Goal: Answer question/provide support: Share knowledge or assist other users

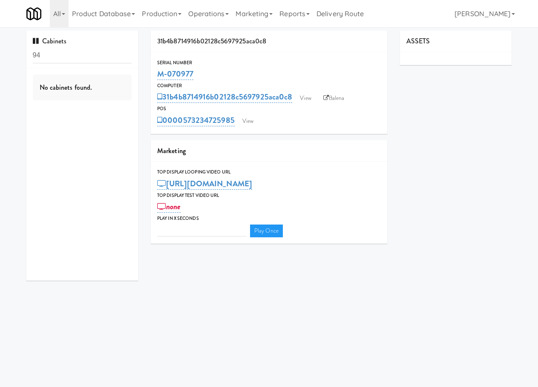
type input "3"
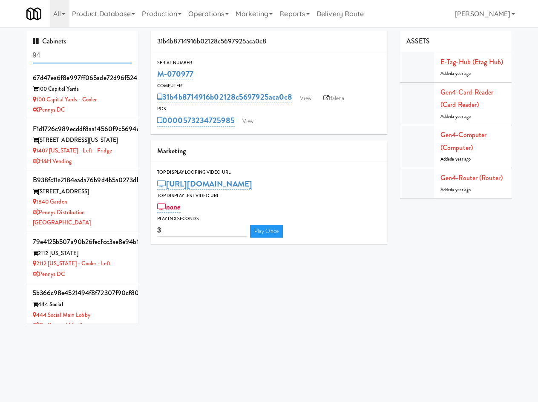
click at [81, 57] on input "94" at bounding box center [82, 56] width 99 height 16
click at [80, 57] on input "94" at bounding box center [82, 56] width 99 height 16
type input "[PERSON_NAME]"
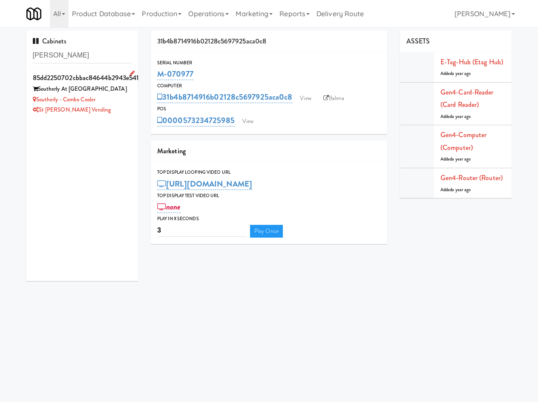
click at [122, 106] on div "St [PERSON_NAME] Vending" at bounding box center [82, 110] width 99 height 11
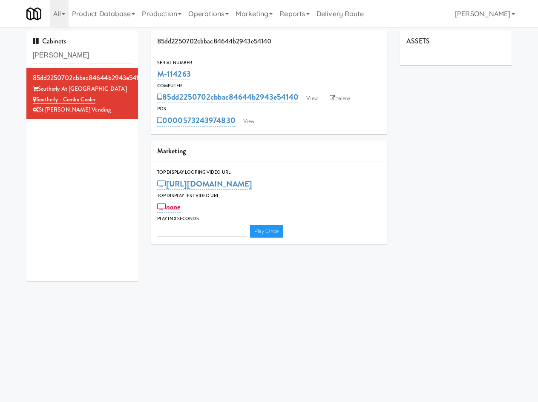
type input "3"
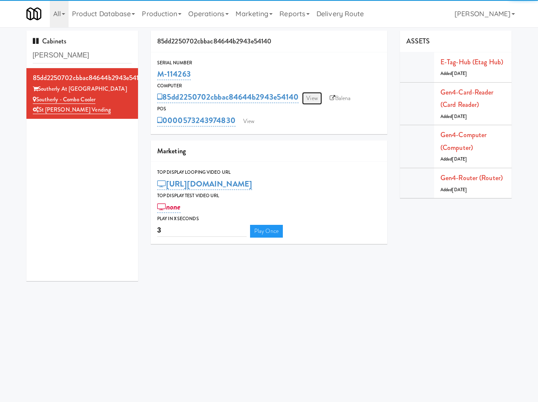
click at [316, 100] on link "View" at bounding box center [312, 98] width 20 height 13
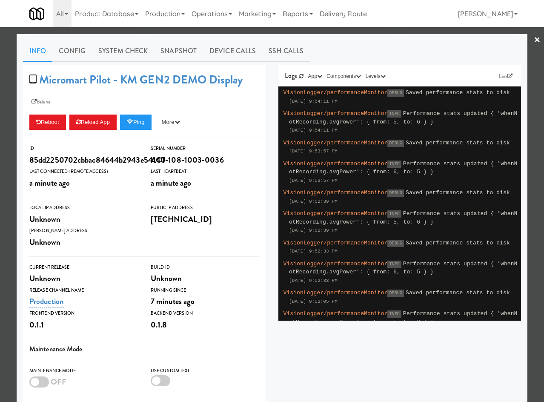
click at [131, 62] on div "Info Config System Check Snapshot Device Calls SSH Calls Micromart Pilot - KM G…" at bounding box center [272, 259] width 498 height 438
click at [132, 55] on link "System Check" at bounding box center [123, 50] width 62 height 21
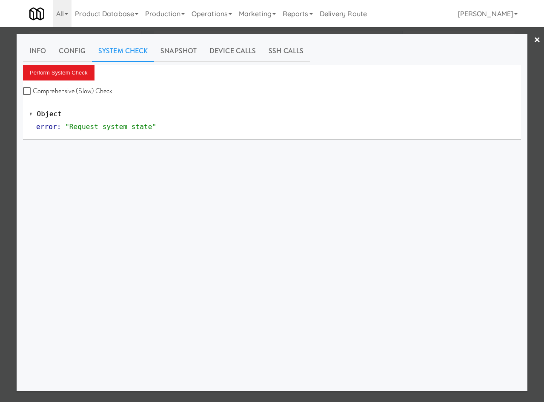
drag, startPoint x: 109, startPoint y: 30, endPoint x: 164, endPoint y: 80, distance: 75.0
click at [108, 31] on div at bounding box center [272, 201] width 544 height 402
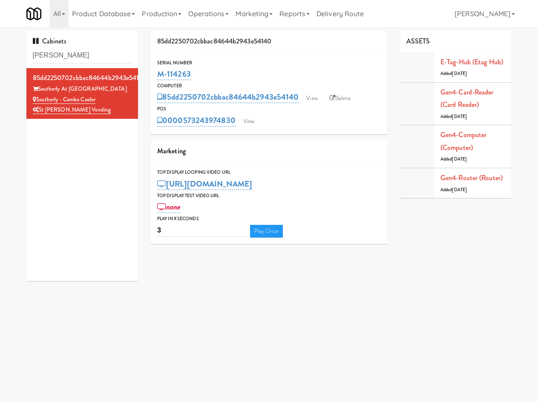
drag, startPoint x: 204, startPoint y: 115, endPoint x: 237, endPoint y: 29, distance: 92.4
click at [236, 115] on div "POS 0000573243974830 View" at bounding box center [269, 116] width 236 height 23
copy div "0000573243974830"
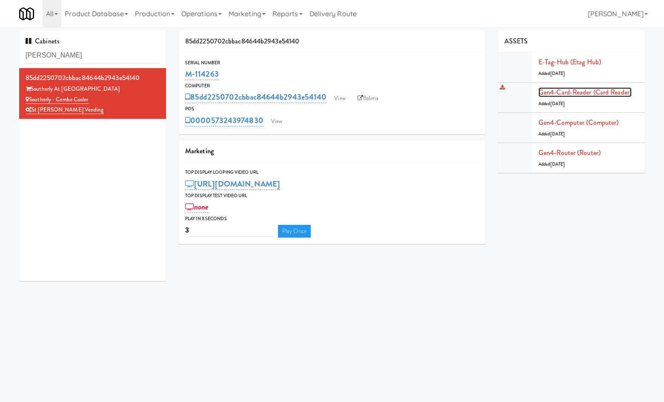
click at [537, 92] on link "Gen4-card-reader (Card Reader)" at bounding box center [585, 92] width 93 height 10
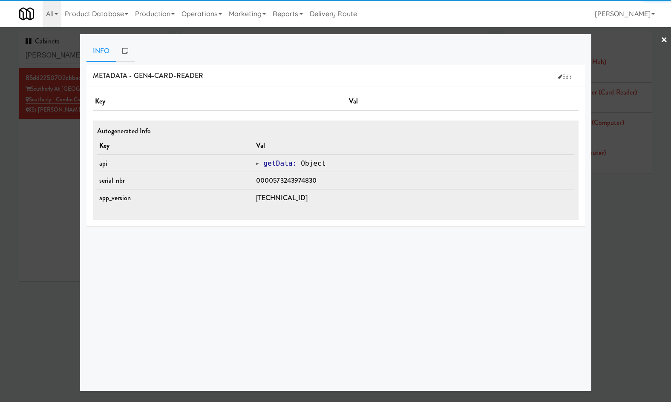
drag, startPoint x: 617, startPoint y: 271, endPoint x: 613, endPoint y: 258, distance: 14.3
click at [537, 267] on div at bounding box center [335, 201] width 671 height 402
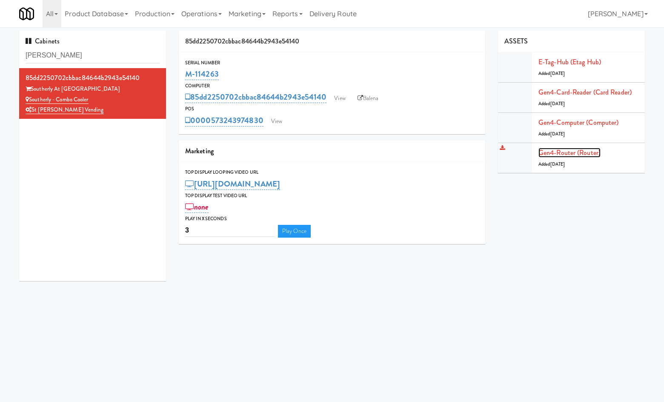
click at [537, 155] on link "Gen4-router (Router)" at bounding box center [570, 153] width 62 height 10
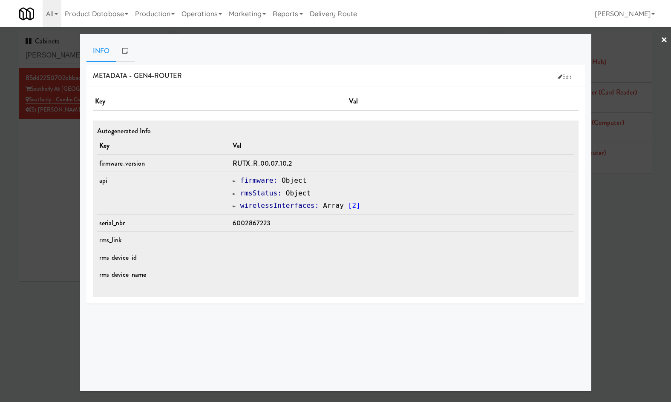
click at [268, 227] on span "6002867223" at bounding box center [250, 223] width 37 height 10
click at [267, 225] on span "6002867223" at bounding box center [250, 223] width 37 height 10
copy span "6002867223"
click at [66, 163] on div at bounding box center [335, 201] width 671 height 402
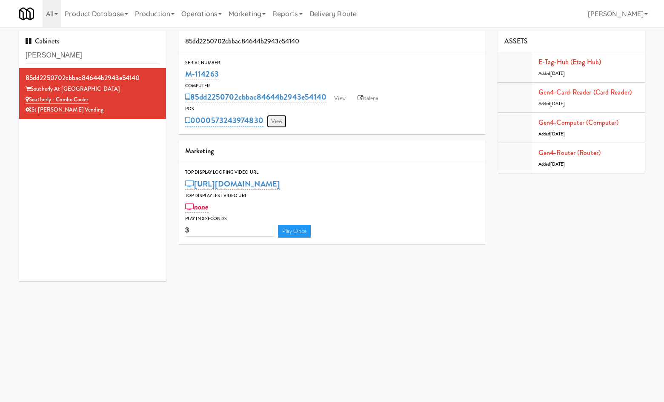
click at [277, 122] on link "View" at bounding box center [277, 121] width 20 height 13
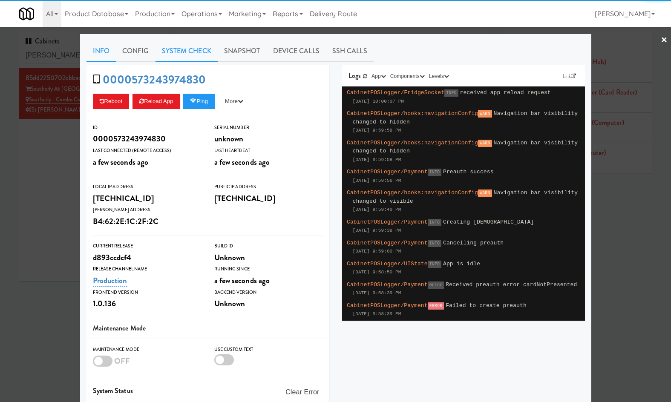
click at [173, 47] on link "System Check" at bounding box center [186, 50] width 62 height 21
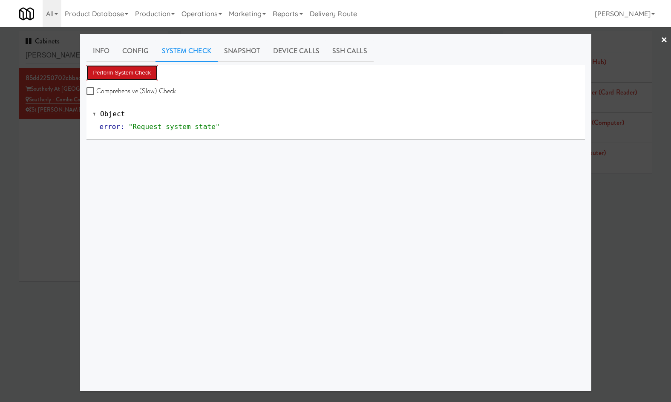
click at [124, 74] on button "Perform System Check" at bounding box center [122, 72] width 72 height 15
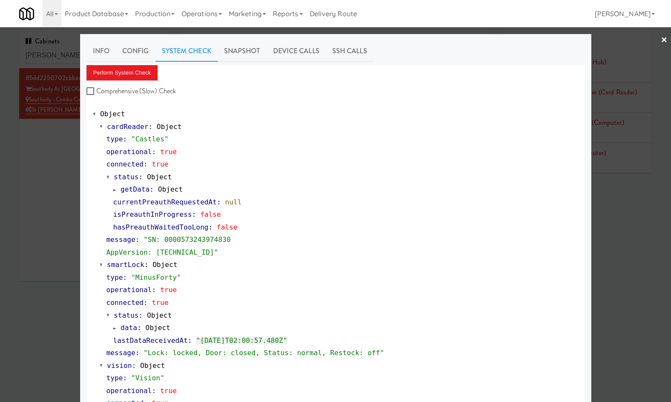
click at [46, 211] on div at bounding box center [335, 201] width 671 height 402
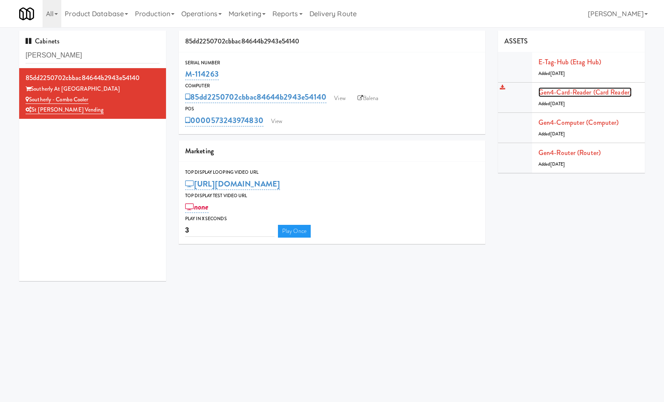
click at [537, 94] on link "Gen4-card-reader (Card Reader)" at bounding box center [585, 92] width 93 height 10
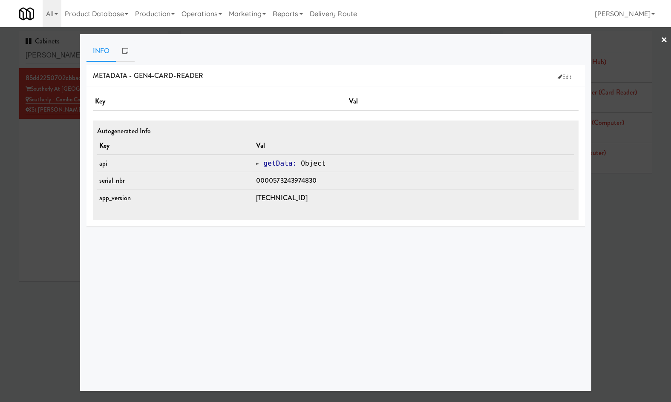
click at [54, 209] on div at bounding box center [335, 201] width 671 height 402
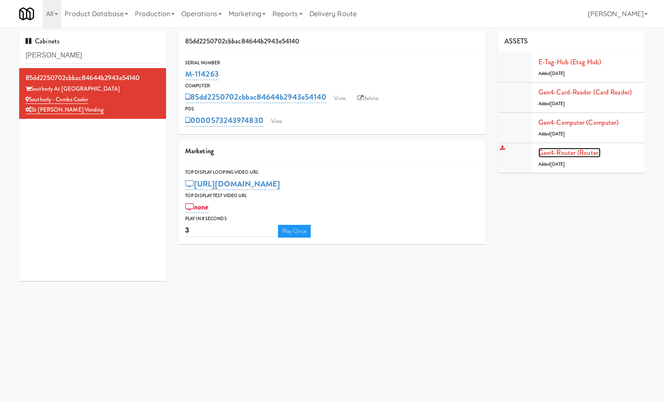
click at [537, 151] on link "Gen4-router (Router)" at bounding box center [570, 153] width 62 height 10
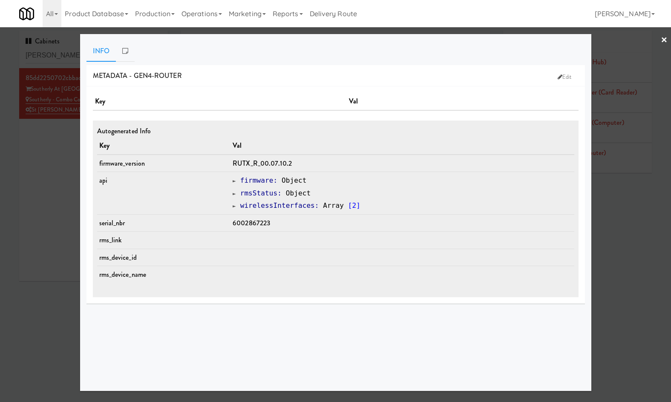
click at [264, 224] on span "6002867223" at bounding box center [250, 223] width 37 height 10
copy span "6002867223"
drag, startPoint x: 46, startPoint y: 197, endPoint x: 61, endPoint y: 193, distance: 16.3
click at [46, 198] on div at bounding box center [335, 201] width 671 height 402
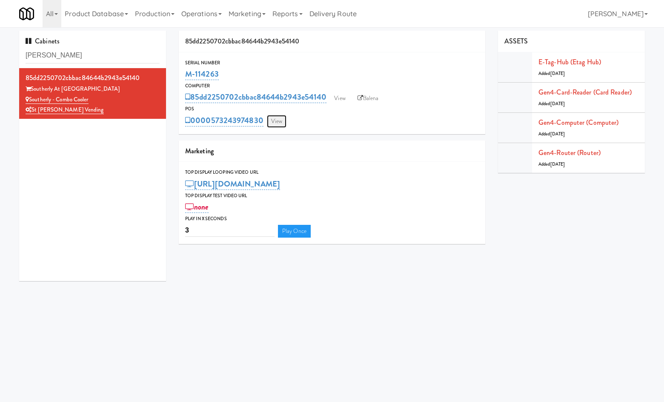
click at [274, 119] on link "View" at bounding box center [277, 121] width 20 height 13
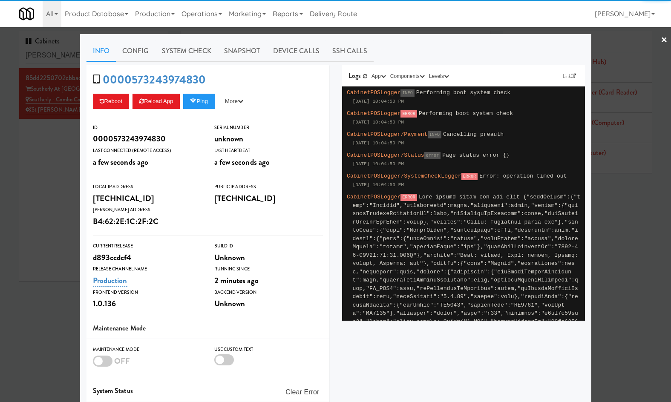
drag, startPoint x: 187, startPoint y: 46, endPoint x: 185, endPoint y: 63, distance: 16.8
click at [186, 48] on link "System Check" at bounding box center [186, 50] width 62 height 21
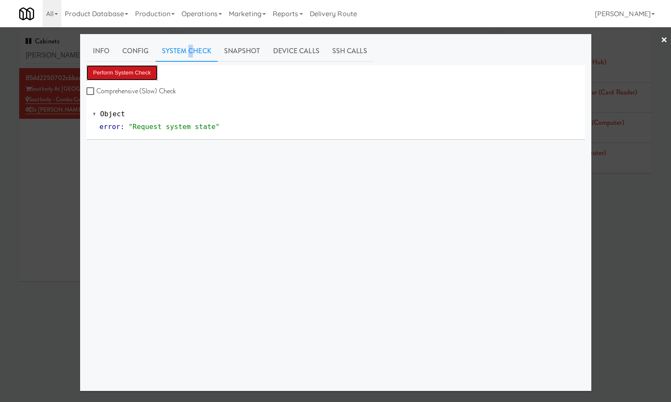
click at [135, 71] on button "Perform System Check" at bounding box center [122, 72] width 72 height 15
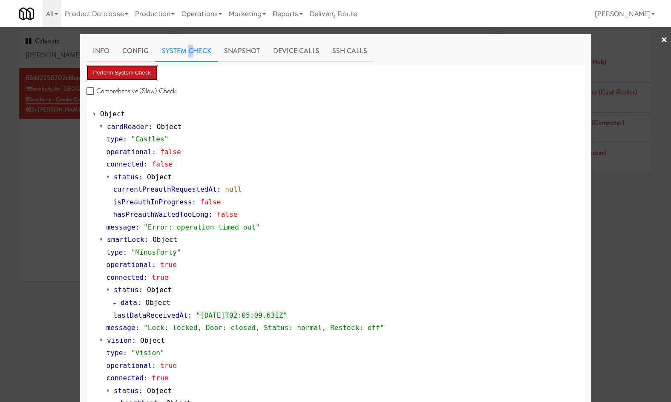
click at [133, 77] on button "Perform System Check" at bounding box center [122, 72] width 72 height 15
click at [138, 72] on button "Perform System Check" at bounding box center [122, 72] width 72 height 15
click at [46, 222] on div at bounding box center [335, 201] width 671 height 402
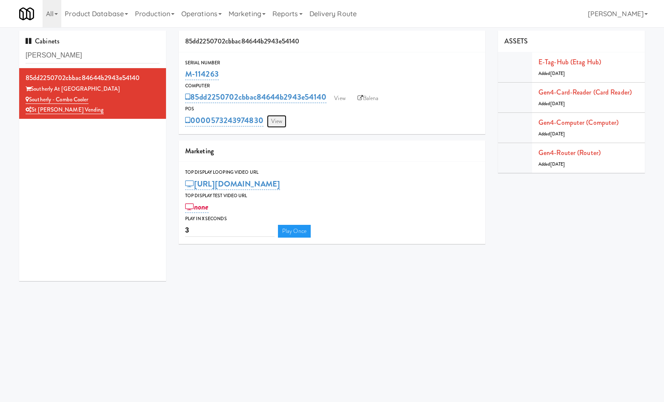
click at [284, 124] on link "View" at bounding box center [277, 121] width 20 height 13
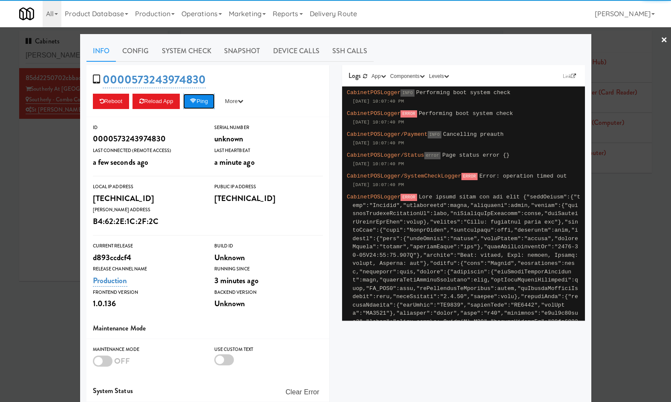
click at [202, 97] on button "Ping" at bounding box center [199, 101] width 32 height 15
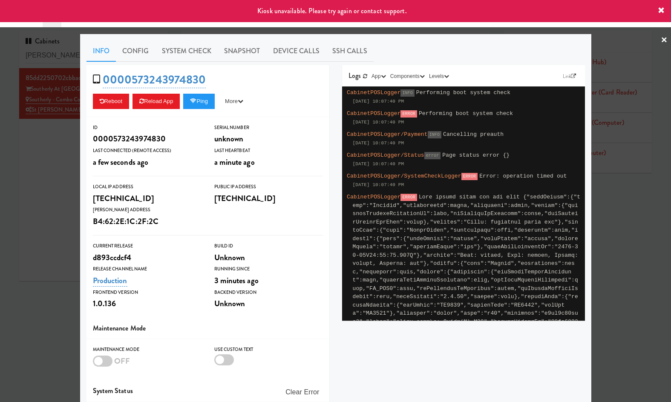
click at [93, 163] on span "a few seconds ago" at bounding box center [121, 161] width 56 height 11
click at [71, 166] on div at bounding box center [335, 201] width 671 height 402
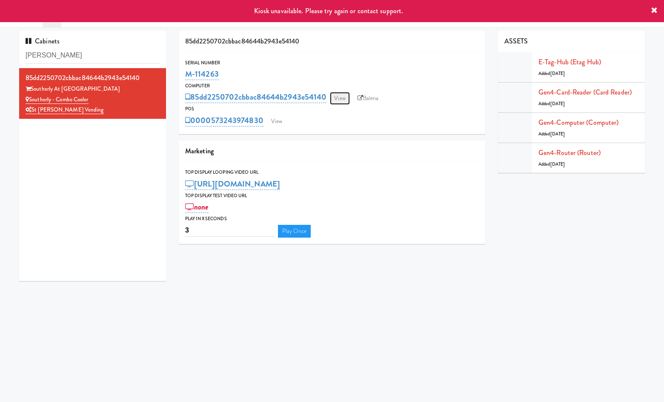
click at [341, 97] on link "View" at bounding box center [340, 98] width 20 height 13
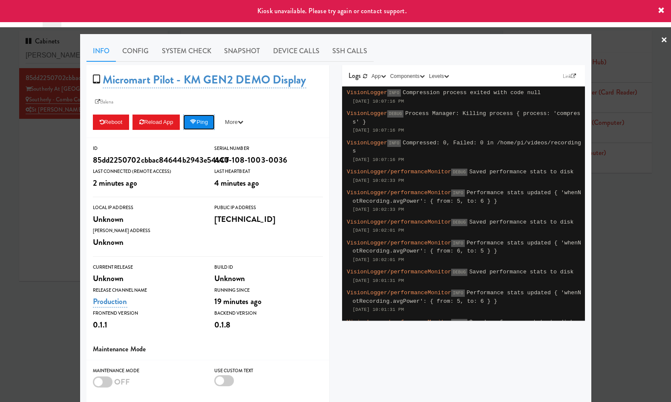
click at [203, 119] on button "Ping" at bounding box center [199, 122] width 32 height 15
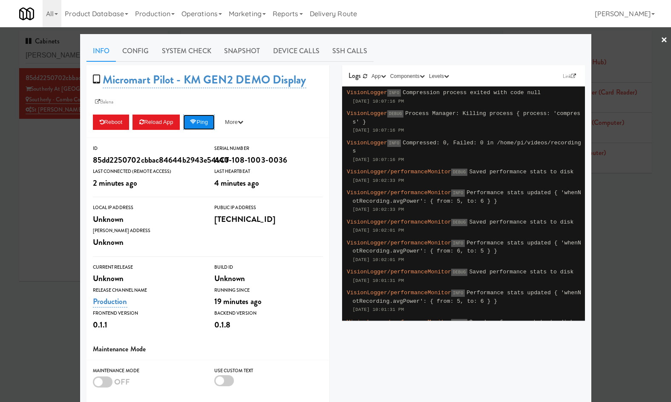
click at [203, 119] on button "Ping" at bounding box center [199, 122] width 32 height 15
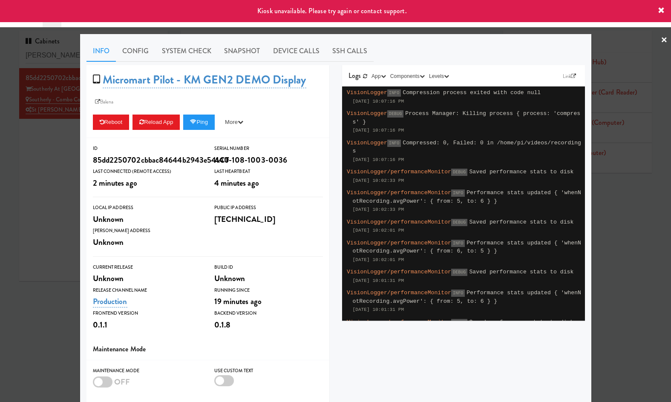
click at [42, 169] on div at bounding box center [335, 201] width 671 height 402
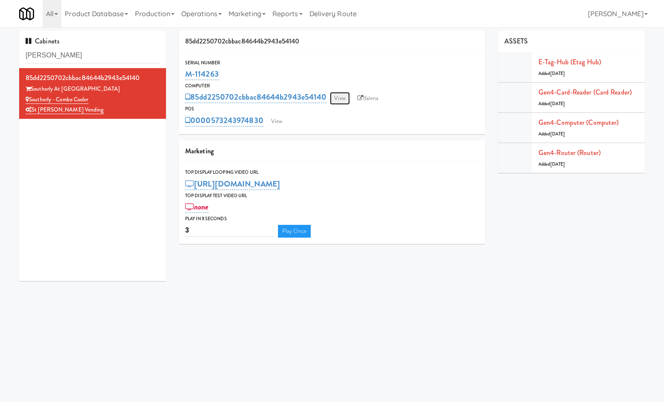
click at [344, 97] on link "View" at bounding box center [340, 98] width 20 height 13
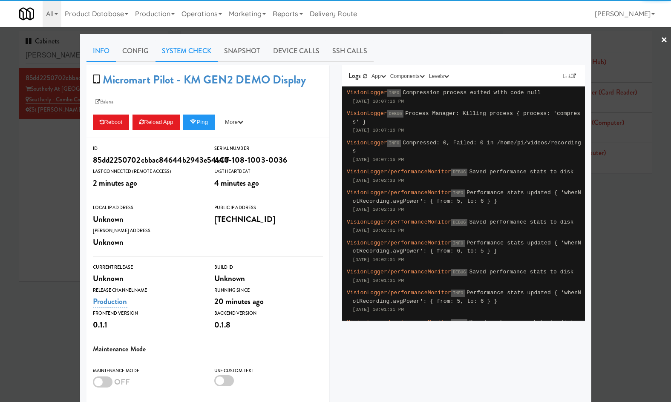
click at [161, 46] on link "System Check" at bounding box center [186, 50] width 62 height 21
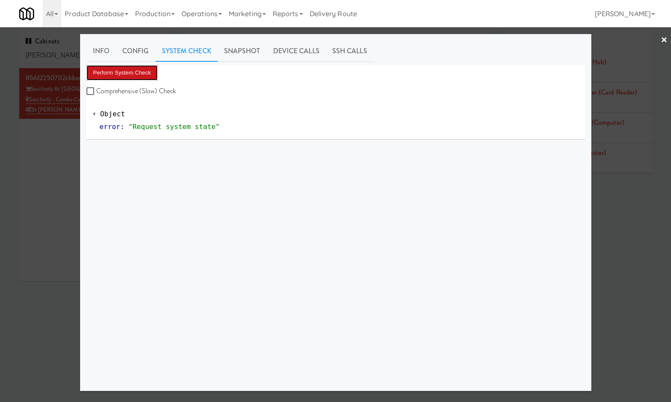
click at [147, 77] on button "Perform System Check" at bounding box center [122, 72] width 72 height 15
click at [120, 72] on button "Perform System Check" at bounding box center [122, 72] width 72 height 15
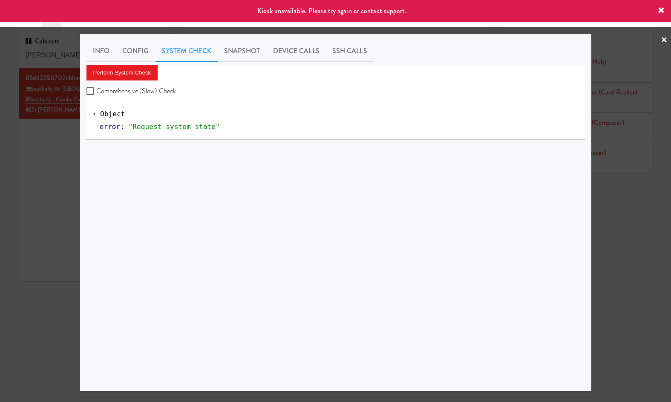
drag, startPoint x: 59, startPoint y: 173, endPoint x: 174, endPoint y: 114, distance: 129.1
click at [63, 170] on div at bounding box center [335, 201] width 671 height 402
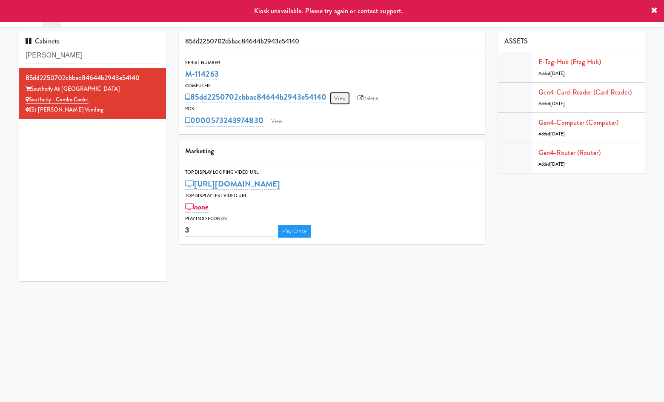
click at [335, 97] on link "View" at bounding box center [340, 98] width 20 height 13
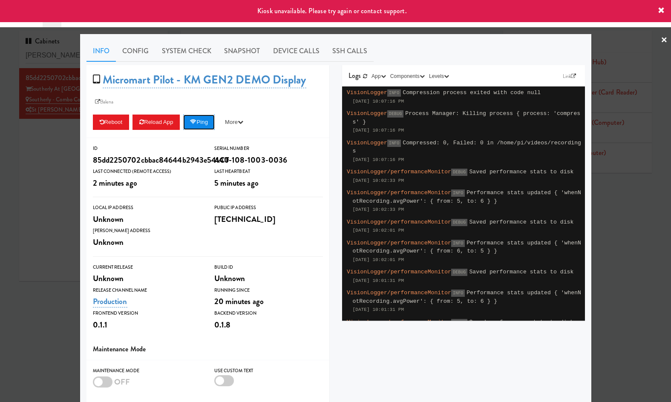
click at [207, 125] on button "Ping" at bounding box center [199, 122] width 32 height 15
click at [206, 123] on button "Ping" at bounding box center [199, 122] width 32 height 15
click at [189, 47] on link "System Check" at bounding box center [186, 50] width 62 height 21
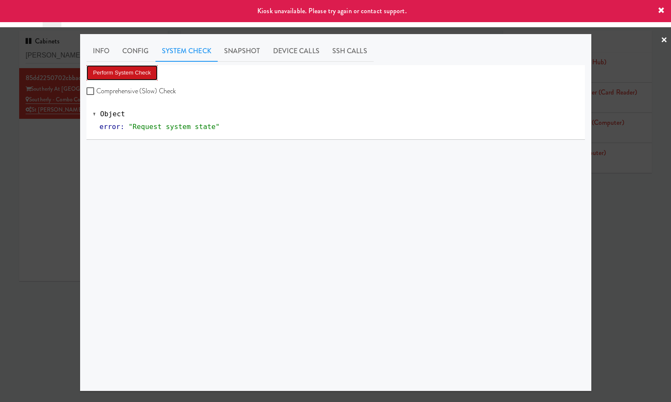
click at [113, 74] on button "Perform System Check" at bounding box center [122, 72] width 72 height 15
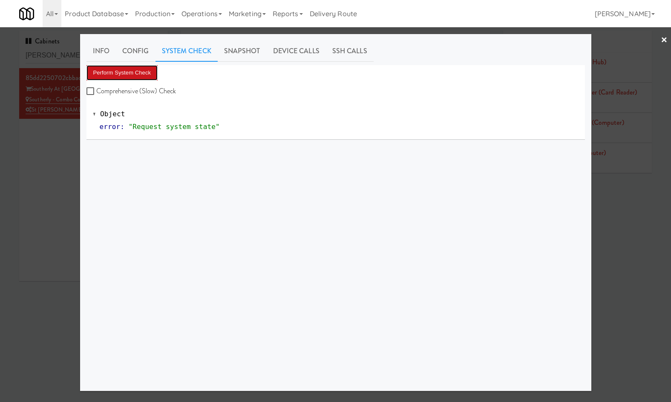
click at [145, 72] on button "Perform System Check" at bounding box center [122, 72] width 72 height 15
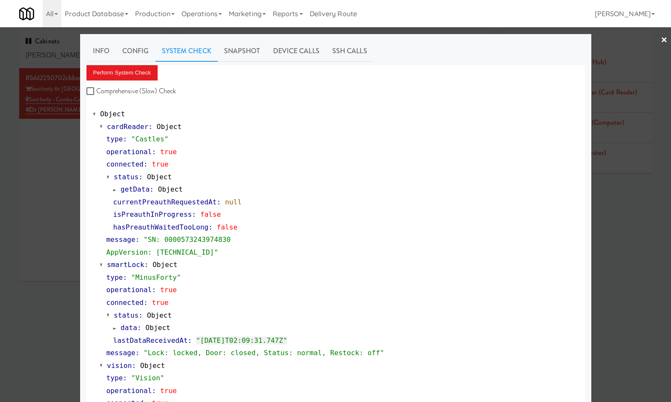
click at [45, 172] on div at bounding box center [335, 201] width 671 height 402
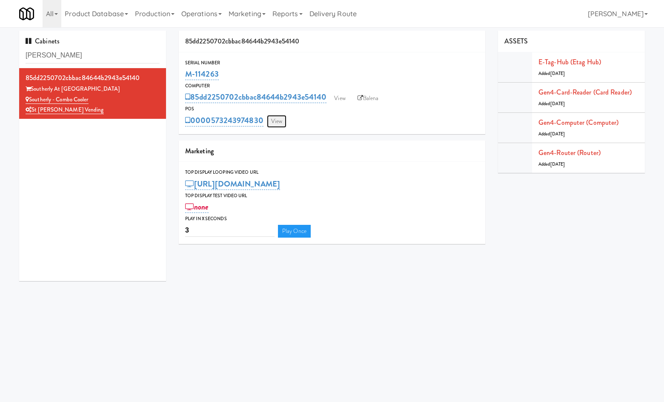
click at [278, 119] on link "View" at bounding box center [277, 121] width 20 height 13
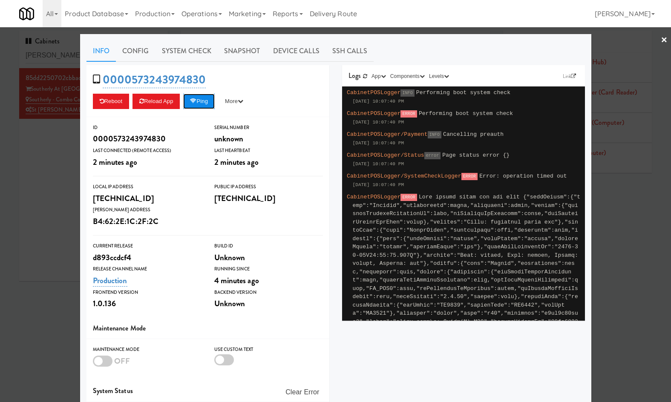
click at [201, 103] on button "Ping" at bounding box center [199, 101] width 32 height 15
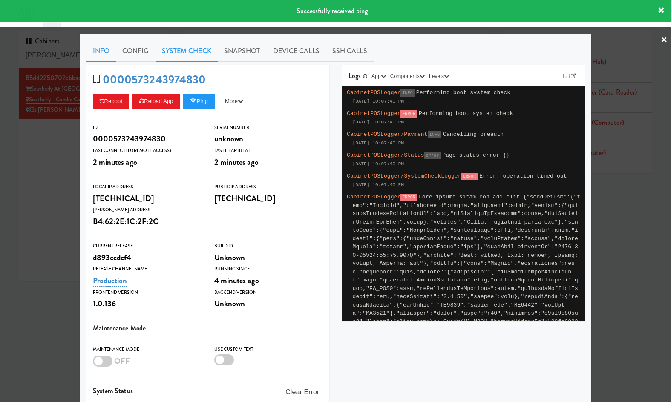
click at [175, 55] on link "System Check" at bounding box center [186, 50] width 62 height 21
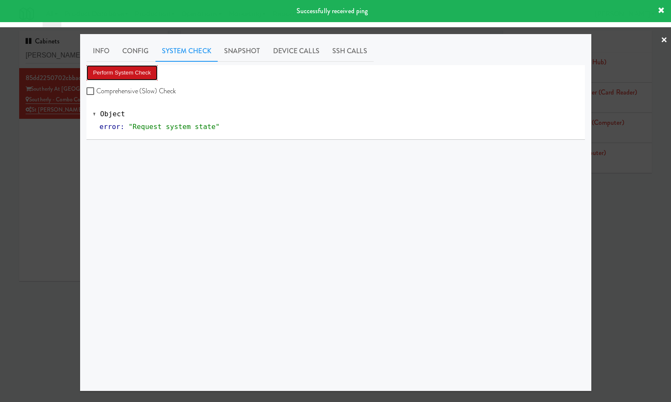
click at [135, 71] on button "Perform System Check" at bounding box center [122, 72] width 72 height 15
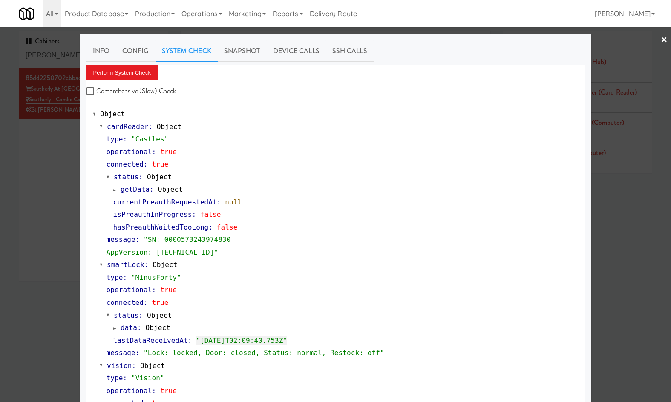
click at [51, 183] on div at bounding box center [335, 201] width 671 height 402
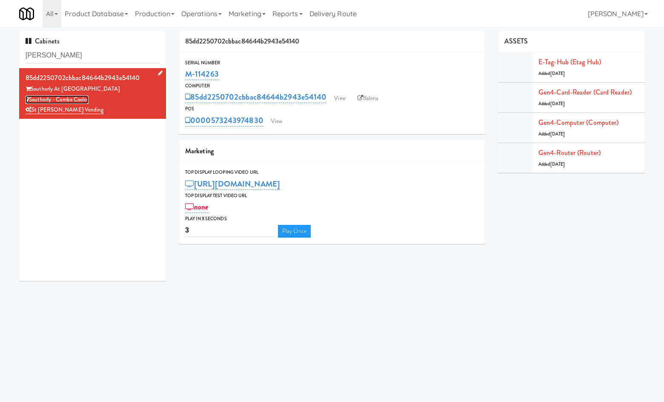
click at [80, 99] on link "Southerly - Combo Cooler" at bounding box center [57, 99] width 63 height 9
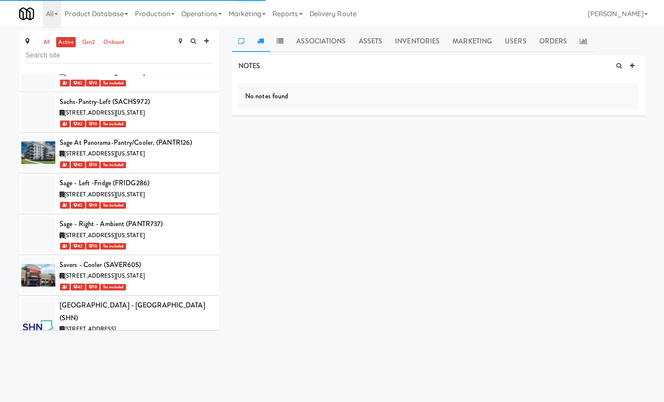
scroll to position [28852, 0]
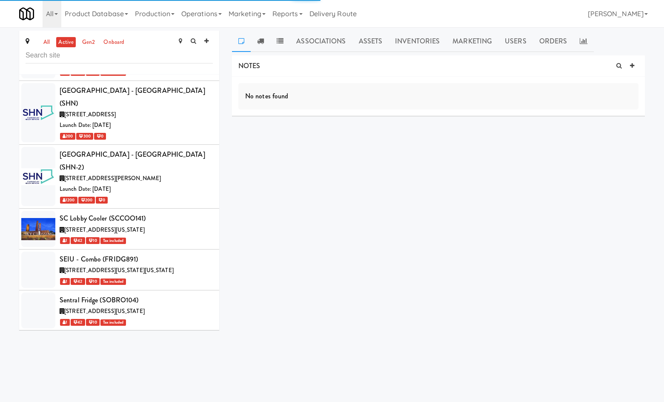
drag, startPoint x: 633, startPoint y: 65, endPoint x: 602, endPoint y: 71, distance: 31.2
click at [537, 64] on icon at bounding box center [632, 66] width 4 height 6
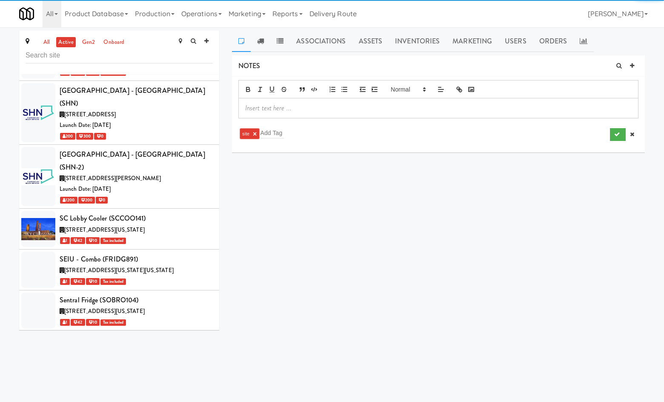
click at [465, 105] on p at bounding box center [438, 107] width 387 height 9
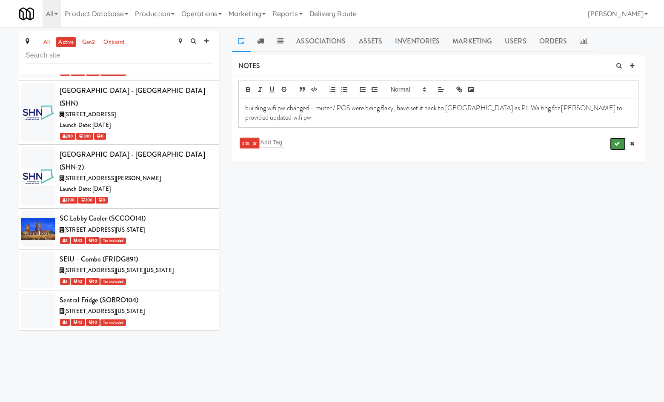
click at [537, 141] on icon "submit" at bounding box center [617, 144] width 6 height 6
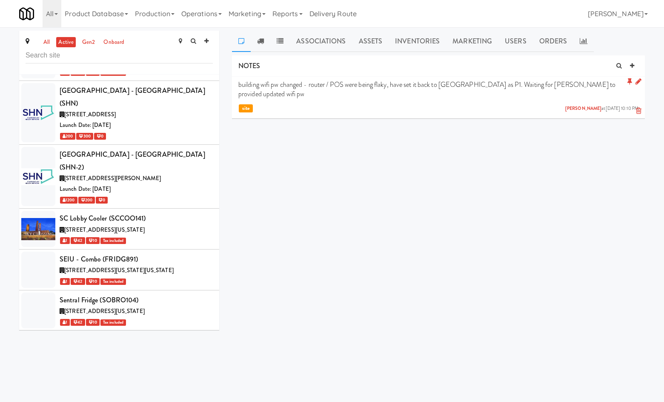
drag, startPoint x: 317, startPoint y: 215, endPoint x: 206, endPoint y: 6, distance: 237.2
click at [317, 215] on div "NOTES building wifi pw changed - router / POS were being flaky, have set it bac…" at bounding box center [438, 161] width 413 height 213
click at [205, 20] on link "Operations" at bounding box center [201, 13] width 47 height 27
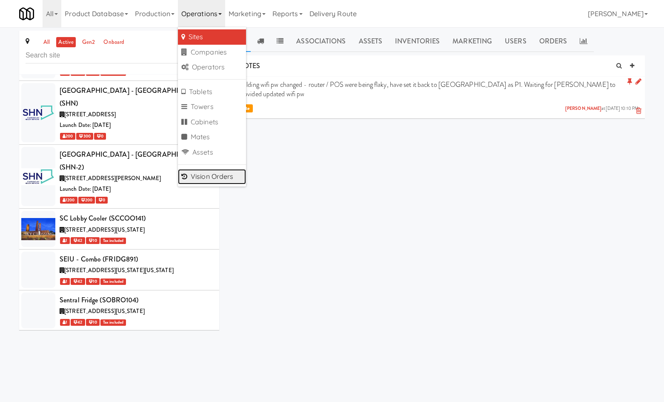
click at [222, 174] on link "Vision Orders" at bounding box center [212, 176] width 68 height 15
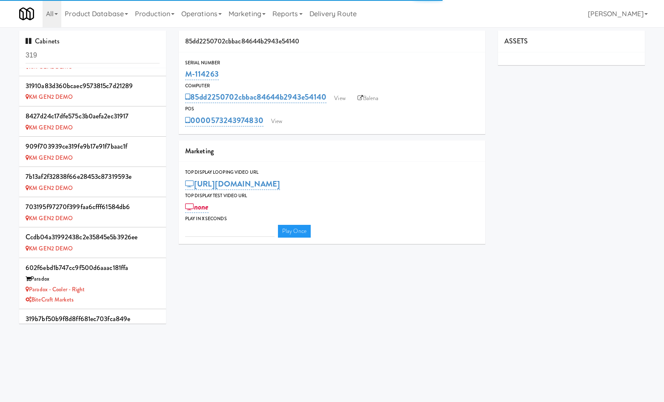
type input "3"
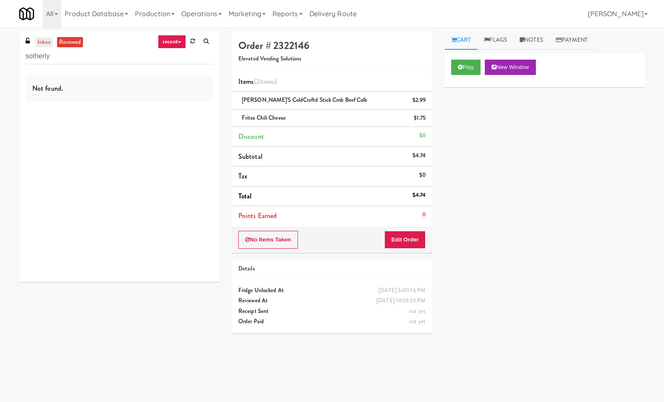
click at [40, 40] on link "inbox" at bounding box center [43, 42] width 17 height 11
click at [126, 49] on input "sotherly" at bounding box center [119, 57] width 187 height 16
type input "southerly"
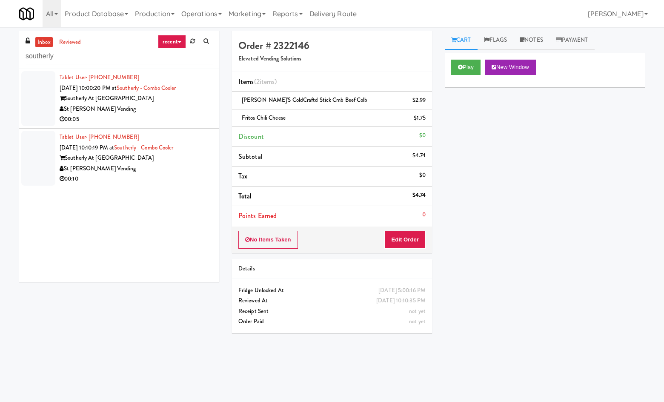
click at [163, 171] on div "St [PERSON_NAME] Vending" at bounding box center [136, 169] width 153 height 11
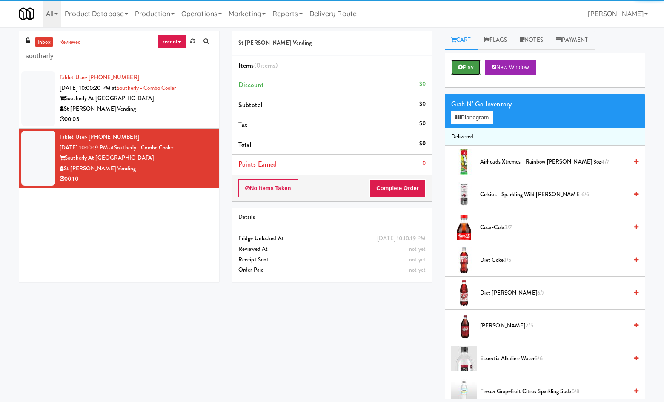
click at [476, 66] on button "Play" at bounding box center [465, 67] width 29 height 15
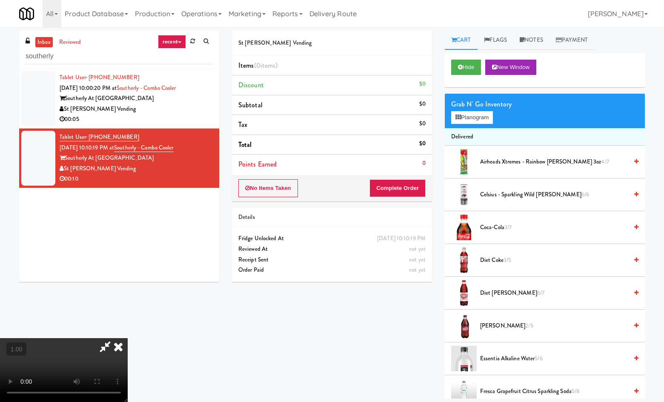
click at [221, 141] on div "inbox reviewed recent all unclear take inventory issue suspicious failed recent…" at bounding box center [119, 160] width 213 height 258
